Goal: Task Accomplishment & Management: Manage account settings

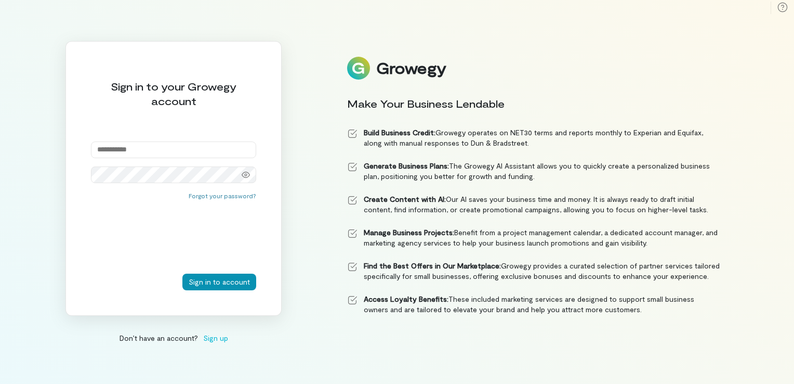
type input "**********"
click at [222, 281] on button "Sign in to account" at bounding box center [219, 281] width 74 height 17
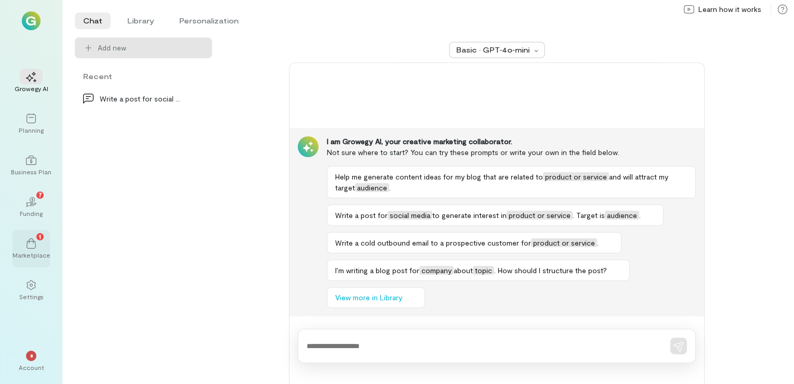
click at [26, 235] on div "1" at bounding box center [31, 243] width 23 height 16
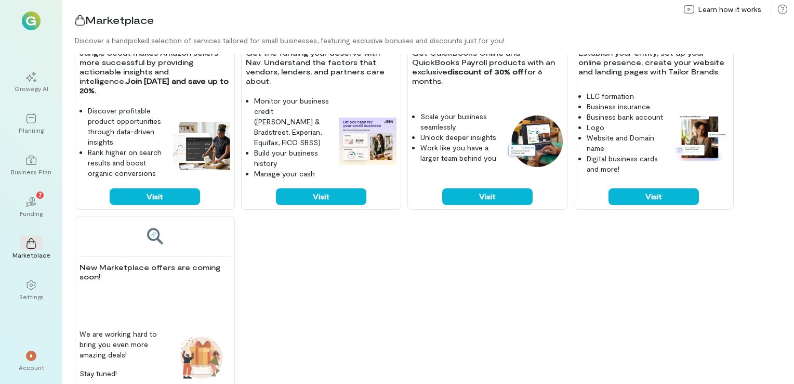
scroll to position [377, 0]
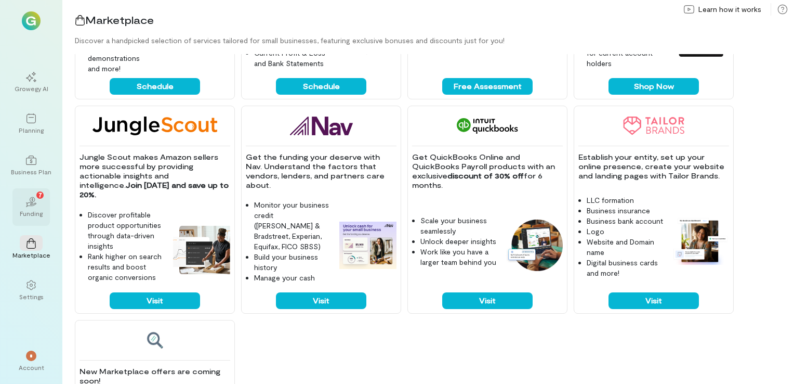
click at [33, 195] on div "02 7" at bounding box center [31, 201] width 23 height 16
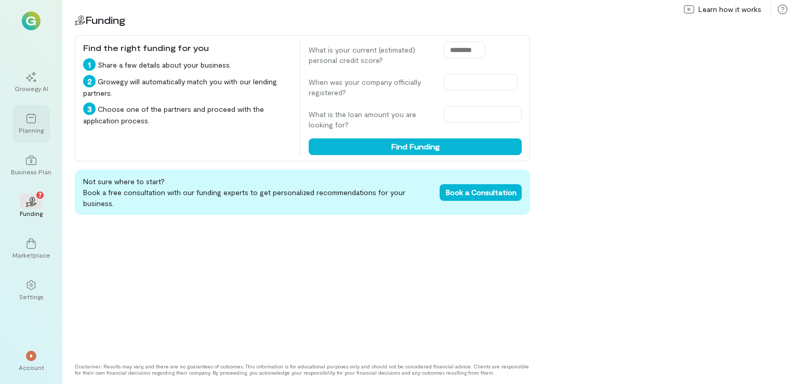
click at [27, 130] on div "Planning" at bounding box center [31, 130] width 25 height 8
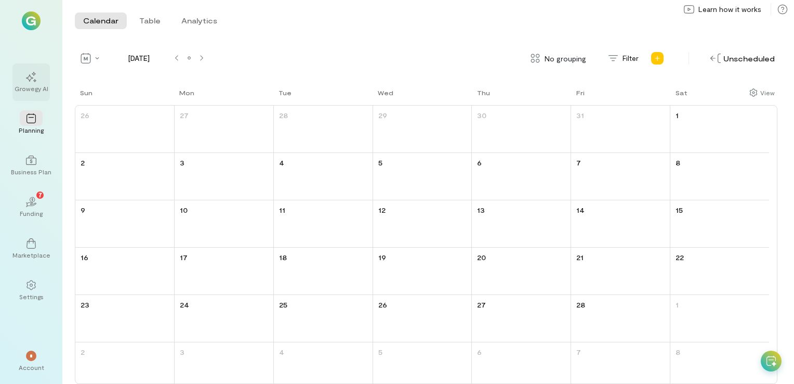
click at [30, 91] on div "Growegy AI" at bounding box center [32, 88] width 34 height 8
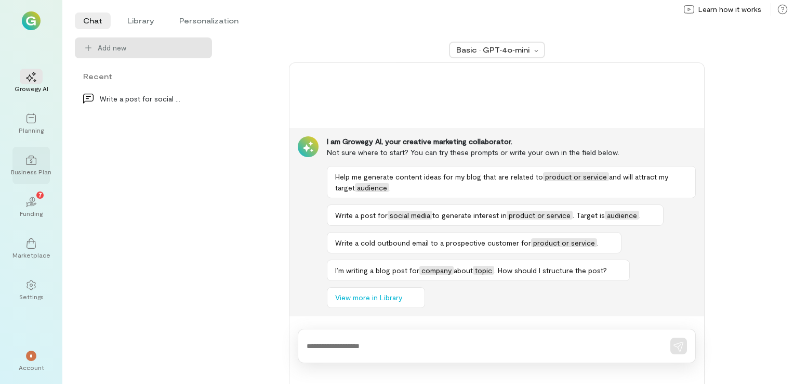
click at [30, 166] on div at bounding box center [31, 160] width 23 height 16
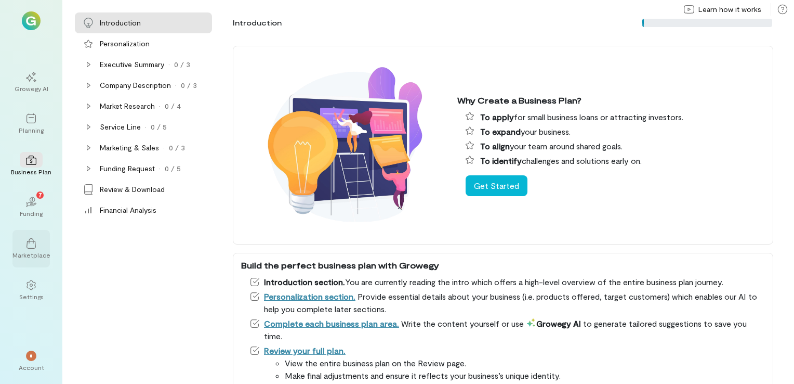
click at [26, 244] on icon at bounding box center [31, 243] width 10 height 10
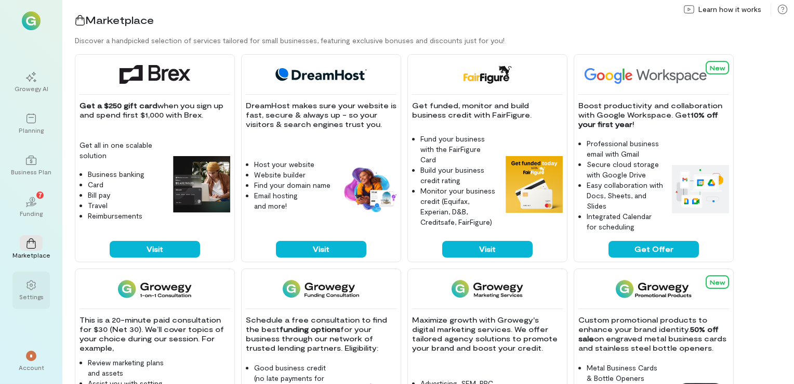
click at [34, 296] on div "Settings" at bounding box center [31, 296] width 24 height 8
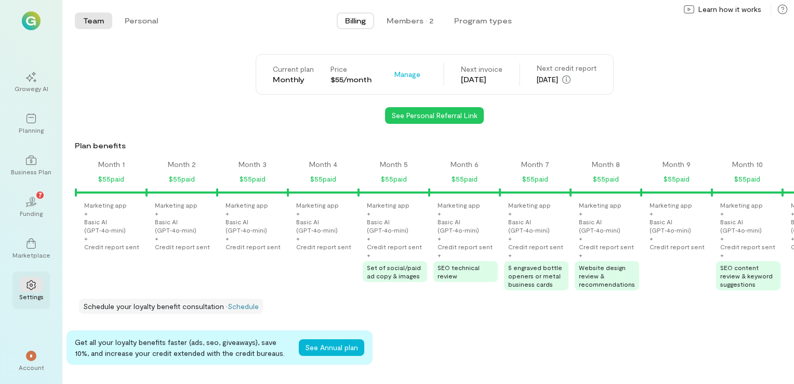
scroll to position [0, 672]
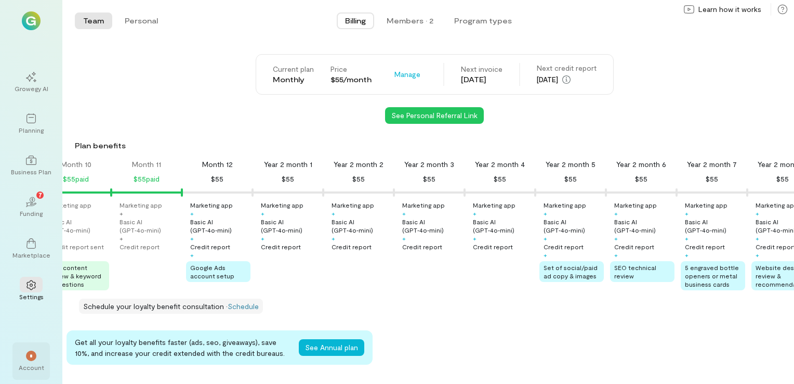
click at [28, 358] on div "*" at bounding box center [31, 355] width 10 height 10
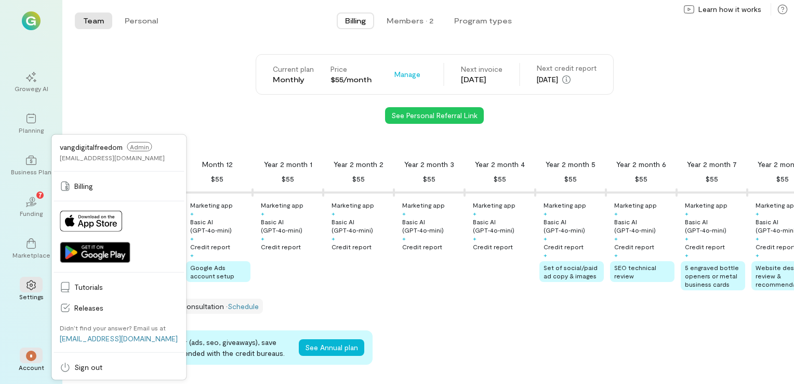
click at [96, 72] on div "Current plan Monthly Price $55/month Manage Next invoice [DATE] Next credit rep…" at bounding box center [435, 74] width 720 height 41
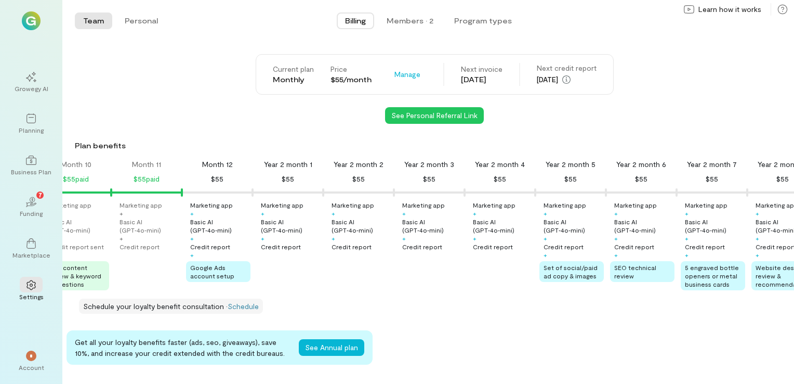
click at [25, 359] on div "*" at bounding box center [31, 355] width 23 height 16
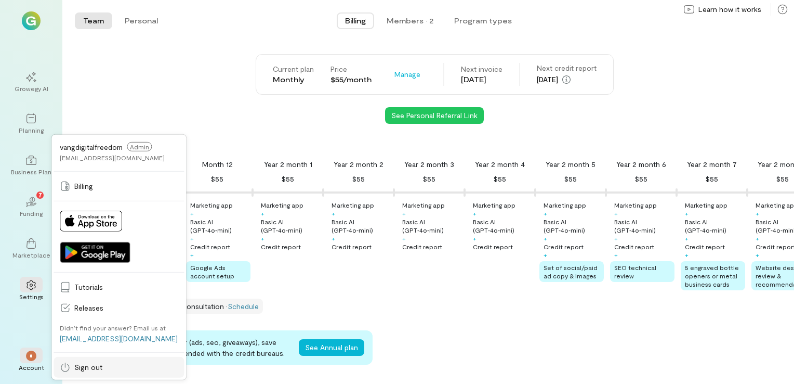
click at [91, 363] on span "Sign out" at bounding box center [125, 367] width 103 height 10
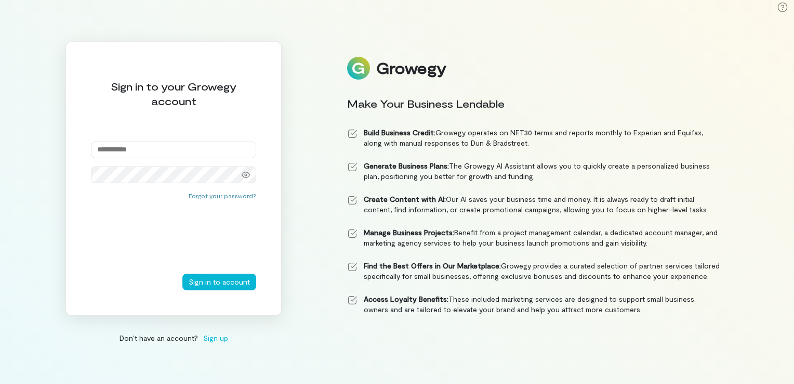
type input "**********"
